Goal: Task Accomplishment & Management: Use online tool/utility

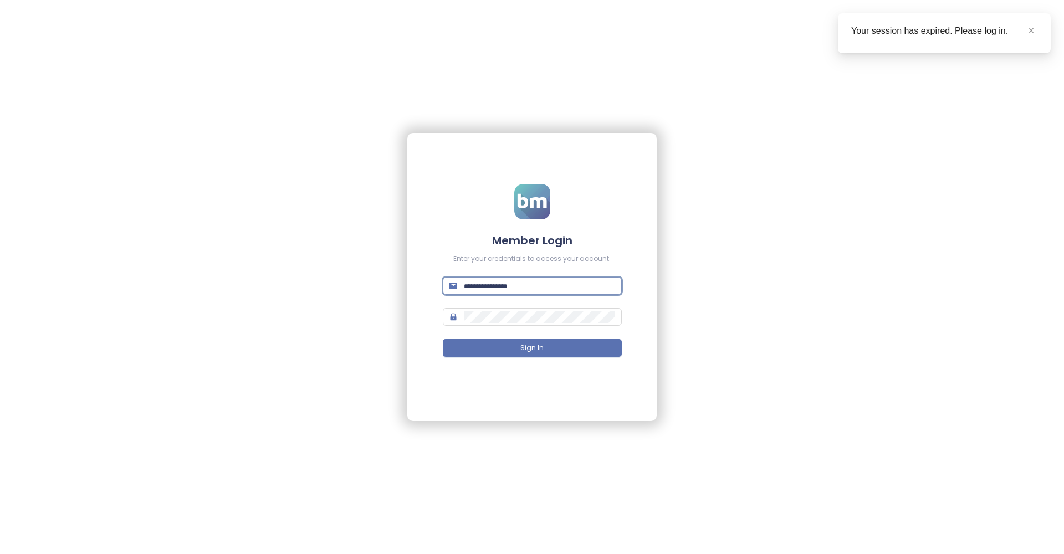
type input "**********"
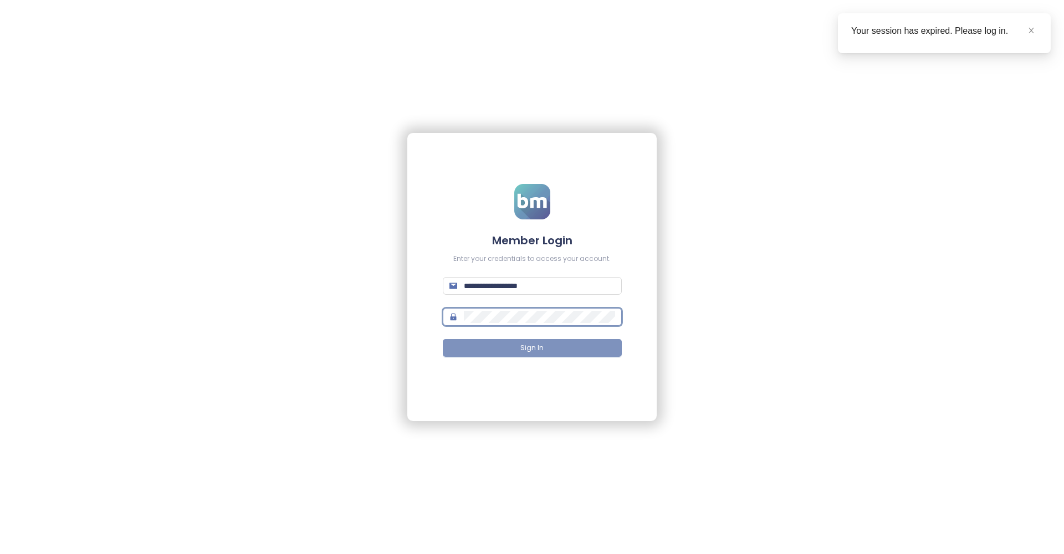
click at [544, 352] on button "Sign In" at bounding box center [532, 348] width 179 height 18
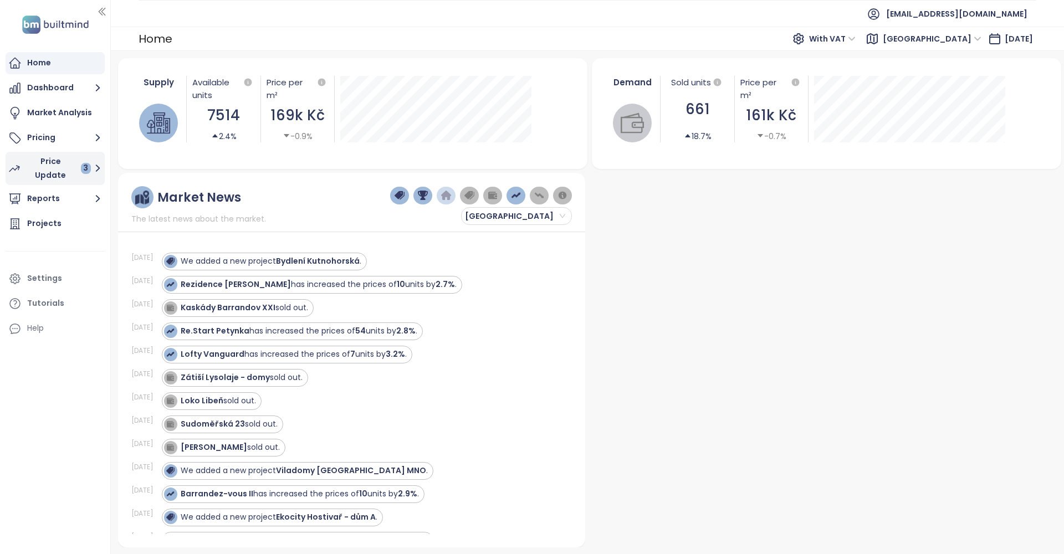
click at [41, 168] on div "Price Update 3" at bounding box center [58, 169] width 65 height 28
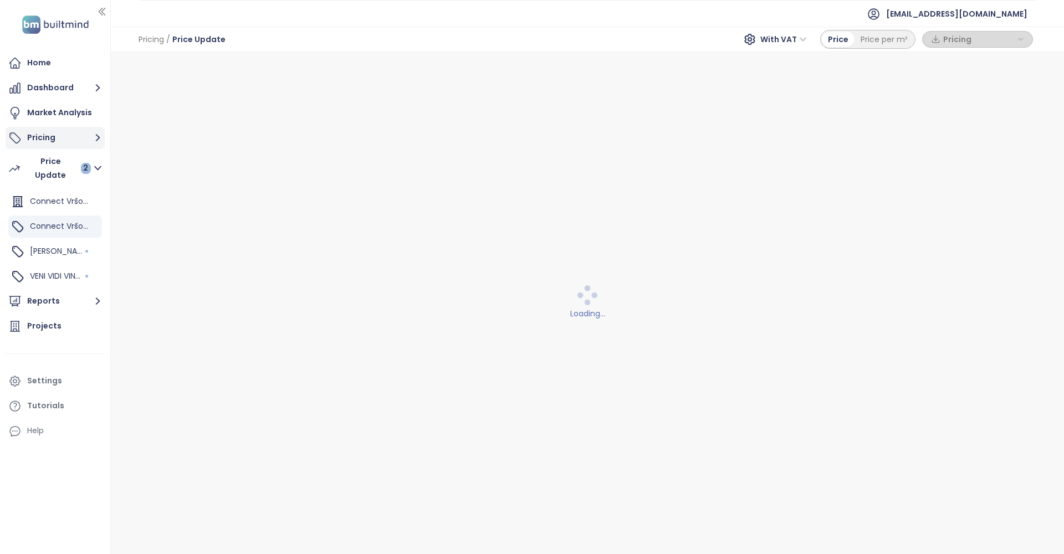
click at [40, 137] on button "Pricing" at bounding box center [55, 138] width 99 height 22
click at [94, 140] on icon "button" at bounding box center [98, 138] width 14 height 14
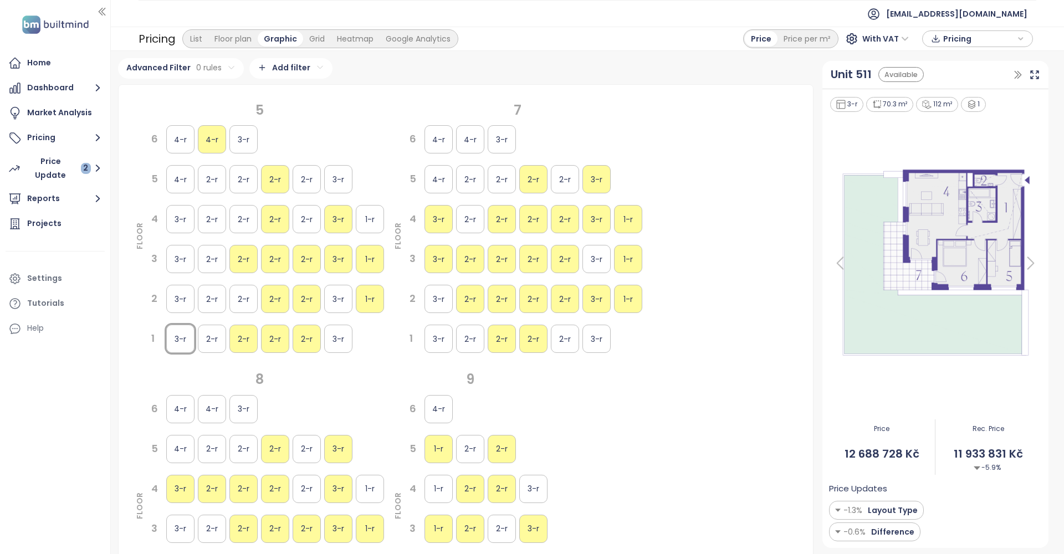
scroll to position [3, 0]
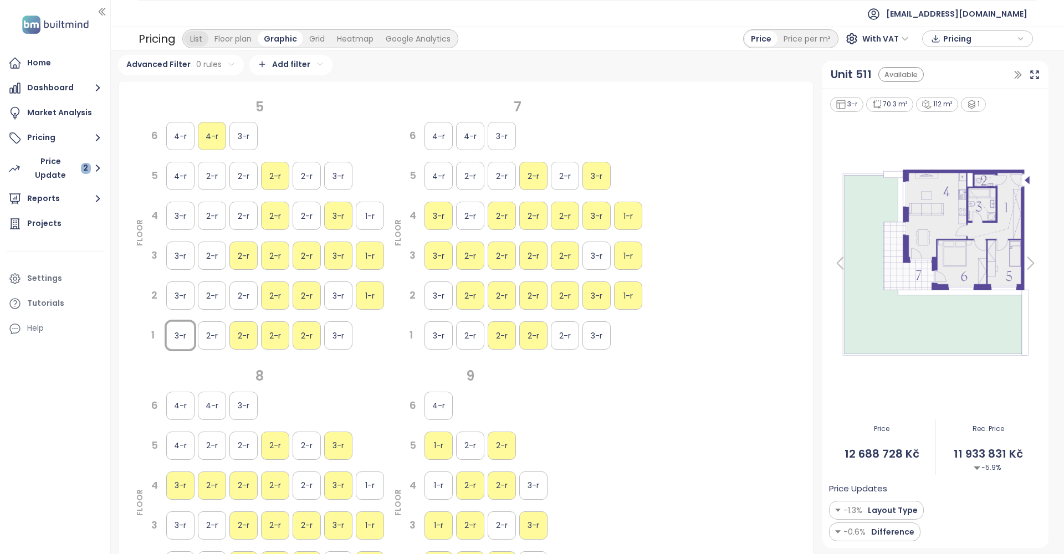
click at [203, 45] on div "List" at bounding box center [196, 39] width 24 height 16
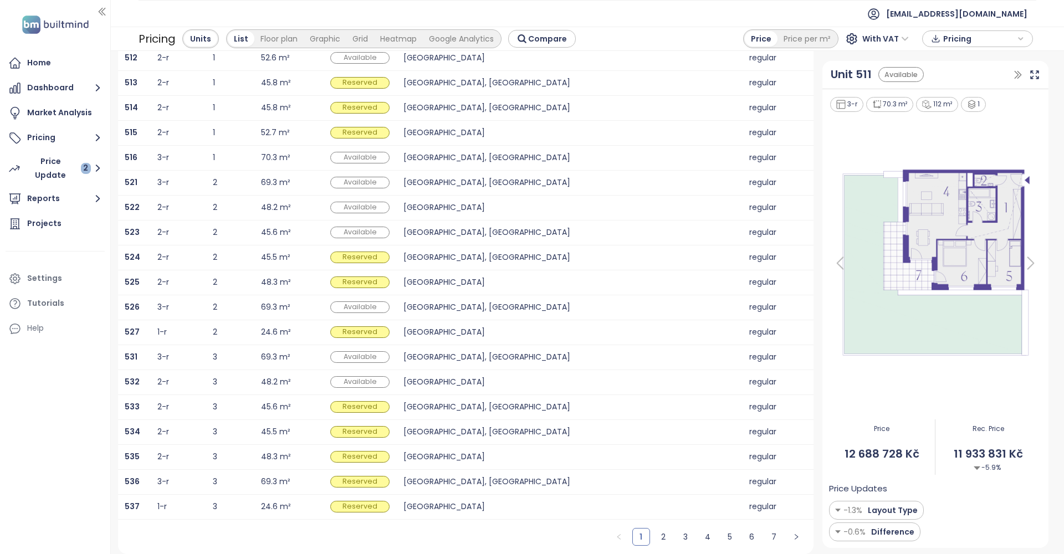
scroll to position [0, 0]
click at [664, 532] on link "2" at bounding box center [663, 537] width 17 height 17
